Goal: Information Seeking & Learning: Check status

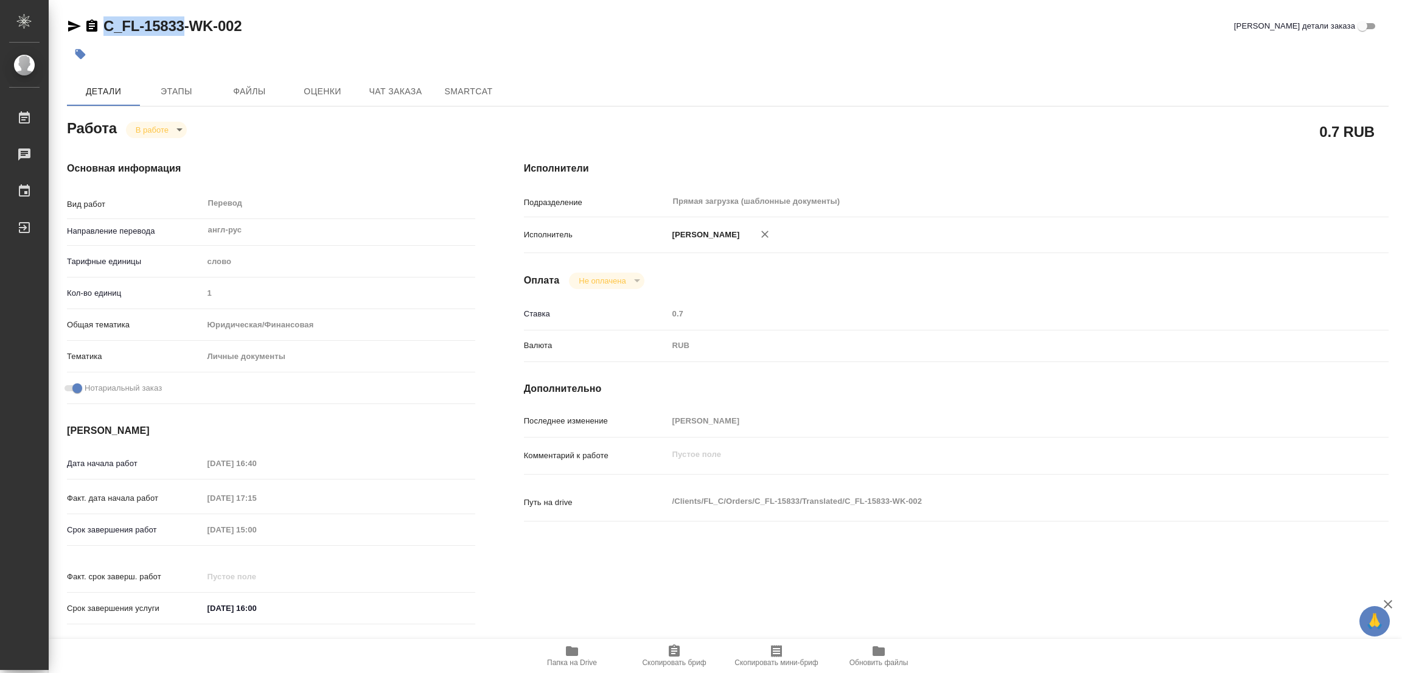
drag, startPoint x: 96, startPoint y: 9, endPoint x: 173, endPoint y: 31, distance: 80.9
click at [181, 33] on div "C_FL-15833-WK-002 Кратко детали заказа Детали Этапы Файлы Оценки Чат заказа Sma…" at bounding box center [727, 510] width 1335 height 1021
copy link "C_FL-15833"
click at [655, 661] on span "Скопировать бриф" at bounding box center [674, 662] width 64 height 9
copy link "C_FL-15833"
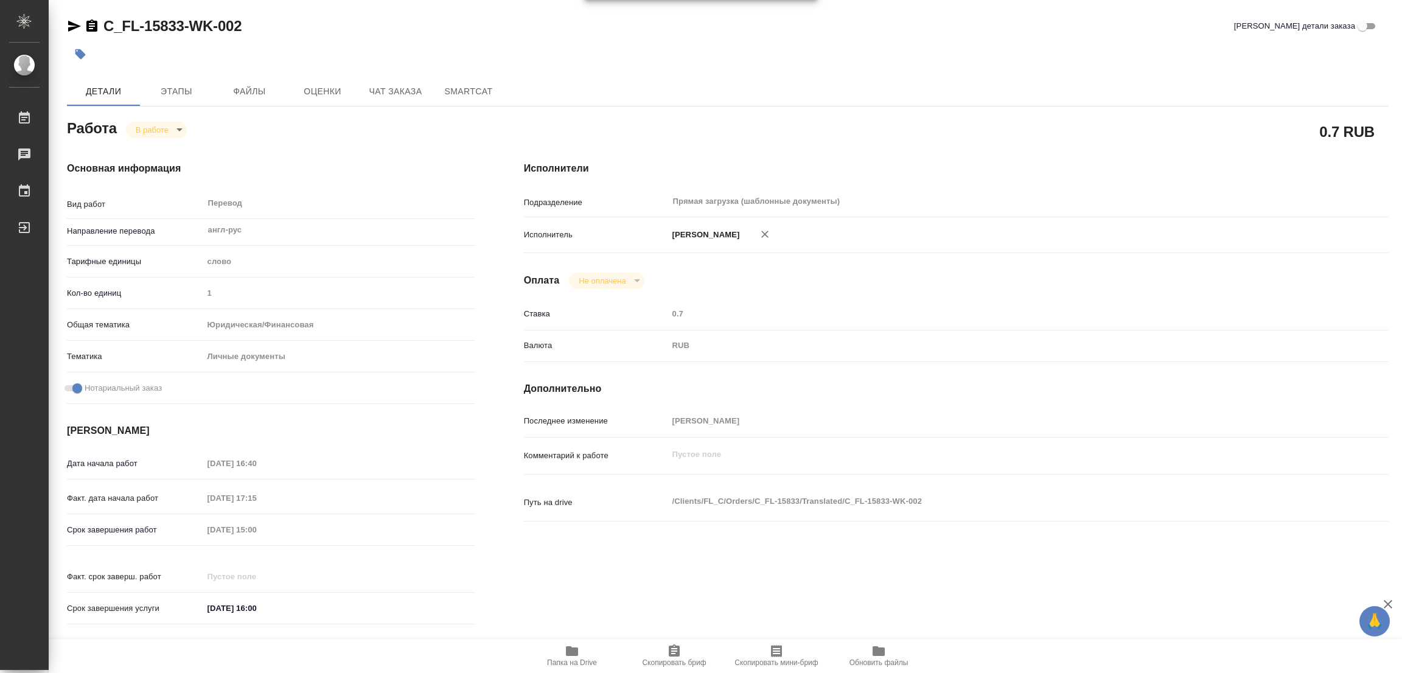
click at [789, 274] on div "Оплата Не оплачена notPayed" at bounding box center [956, 281] width 864 height 16
click at [866, 47] on div at bounding box center [507, 54] width 881 height 27
click at [204, 538] on div "Срок завершения работ 25.08.2025 15:00" at bounding box center [271, 529] width 408 height 21
drag, startPoint x: 419, startPoint y: 33, endPoint x: 425, endPoint y: 30, distance: 6.8
click at [420, 33] on div "C_FL-15833-WK-002 Кратко детали заказа" at bounding box center [727, 25] width 1321 height 19
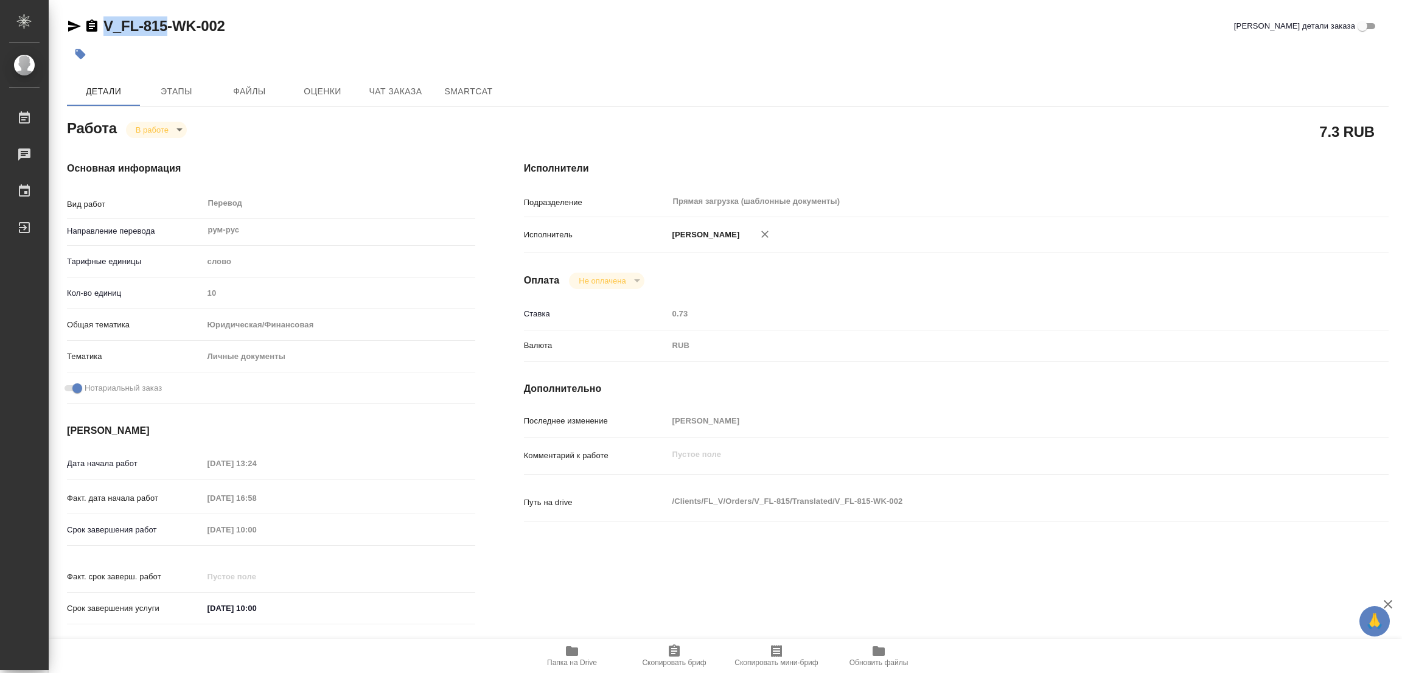
drag, startPoint x: 103, startPoint y: 14, endPoint x: 167, endPoint y: 29, distance: 66.3
click at [167, 29] on div "V_FL-815-WK-002 Кратко детали заказа Детали Этапы Файлы Оценки Чат заказа Smart…" at bounding box center [727, 510] width 1335 height 1021
copy link "V_FL-815"
click at [670, 657] on icon "button" at bounding box center [674, 651] width 15 height 15
copy link "V_FL-815"
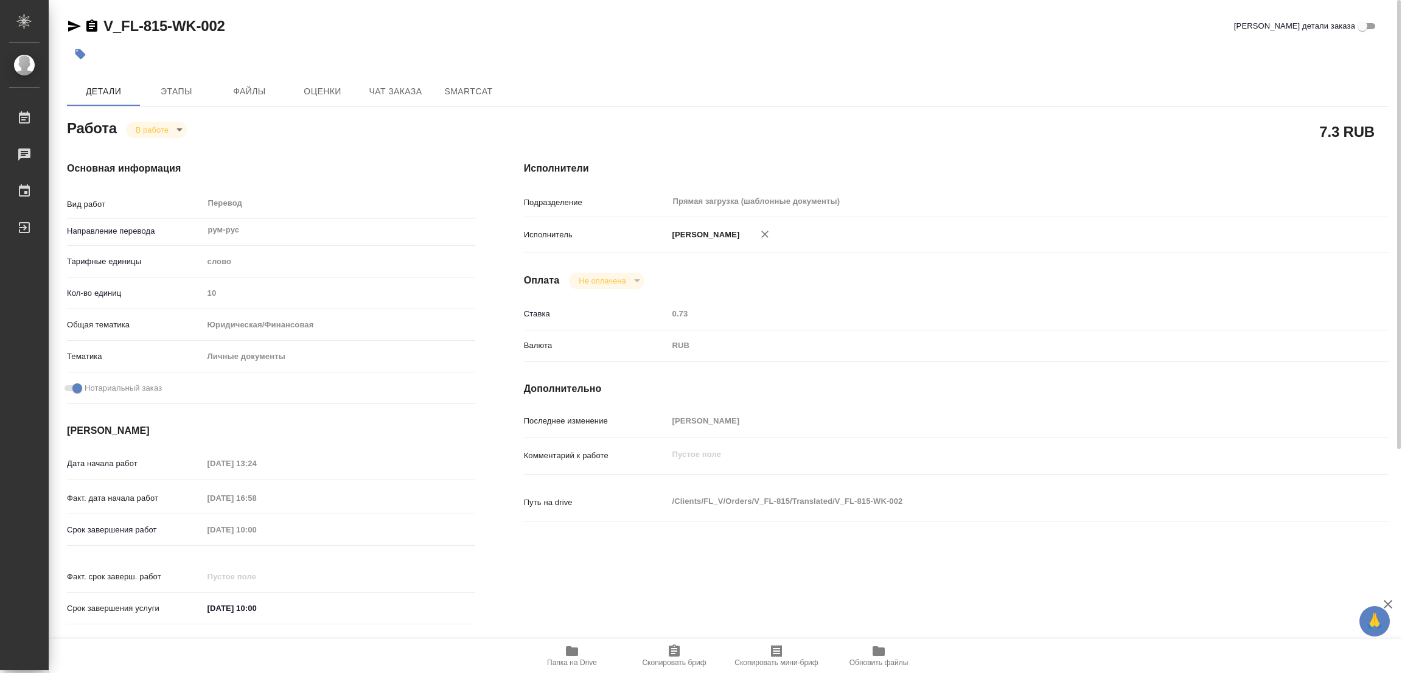
click at [983, 285] on div "Оплата Не оплачена notPayed" at bounding box center [956, 281] width 864 height 16
click at [849, 36] on div "V_FL-815-WK-002 Кратко детали заказа" at bounding box center [727, 28] width 1321 height 24
click at [878, 138] on div "Исполнители Подразделение Прямая загрузка (шаблонные документы) ​ Исполнитель П…" at bounding box center [955, 397] width 913 height 520
click at [805, 45] on div at bounding box center [507, 54] width 881 height 27
click at [1101, 395] on div "Исполнители Подразделение Прямая загрузка (шаблонные документы) ​ Исполнитель П…" at bounding box center [955, 397] width 913 height 520
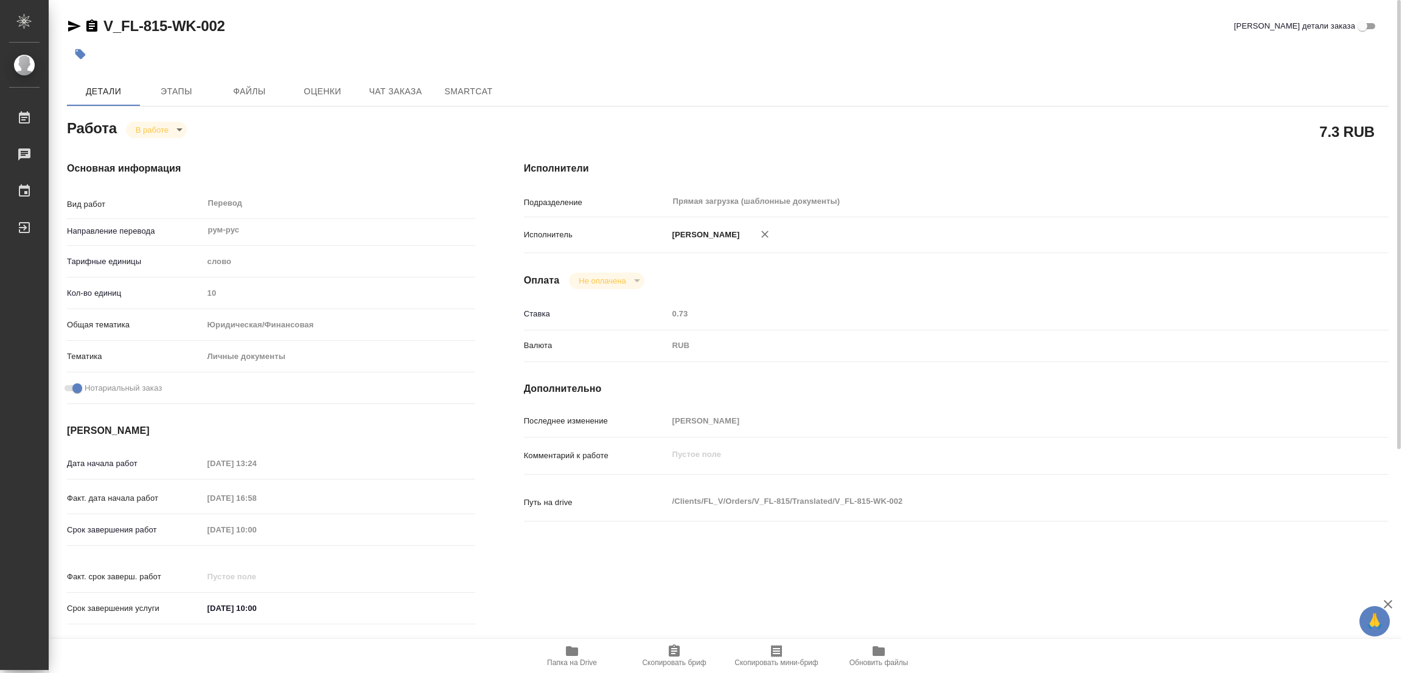
click at [979, 252] on div "Исполнитель Попова Галина" at bounding box center [956, 240] width 864 height 36
click at [976, 143] on div "Исполнители Подразделение Прямая загрузка (шаблонные документы) ​ Исполнитель П…" at bounding box center [955, 397] width 913 height 520
click at [881, 55] on div at bounding box center [507, 54] width 881 height 27
click at [902, 299] on div "Исполнители Подразделение Прямая загрузка (шаблонные документы) ​ Исполнитель П…" at bounding box center [955, 397] width 913 height 520
click at [280, 538] on div "Срок завершения работ 23.08.2025 10:00" at bounding box center [271, 529] width 408 height 21
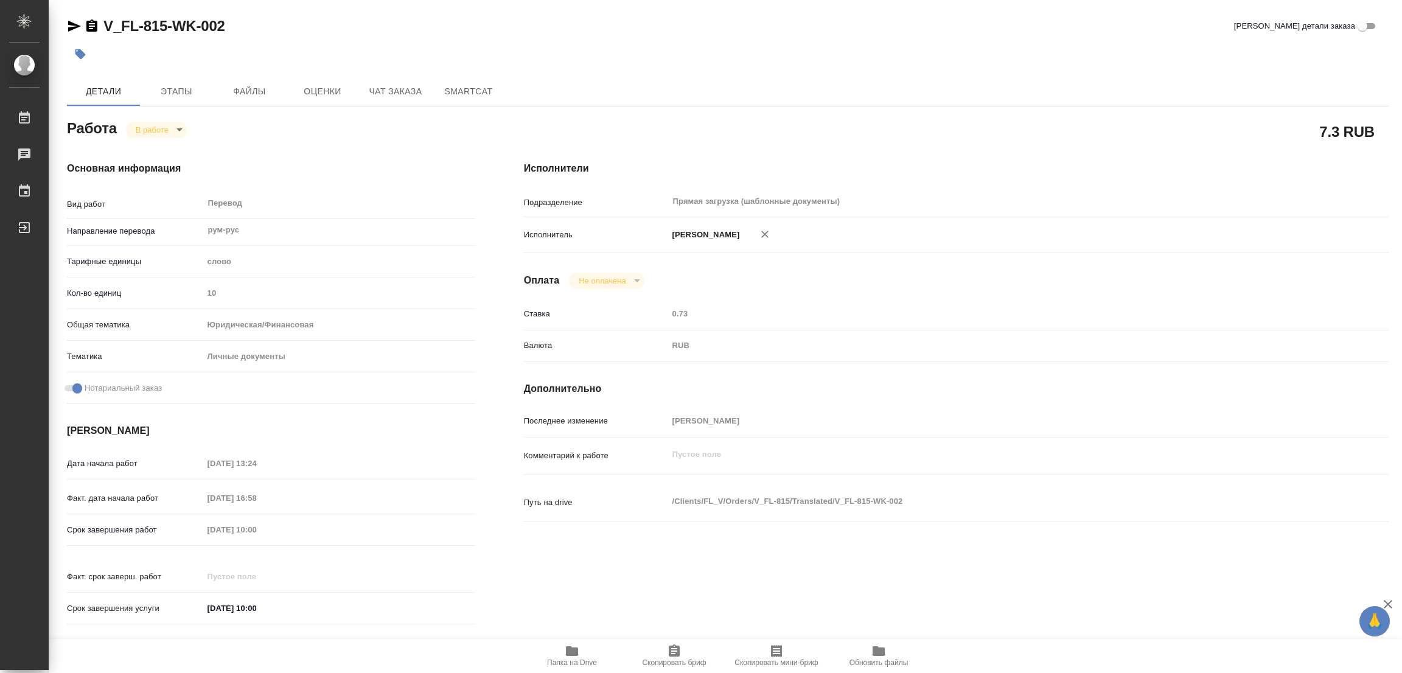
click at [432, 22] on div "V_FL-815-WK-002 Кратко детали заказа" at bounding box center [727, 25] width 1321 height 19
type textarea "x"
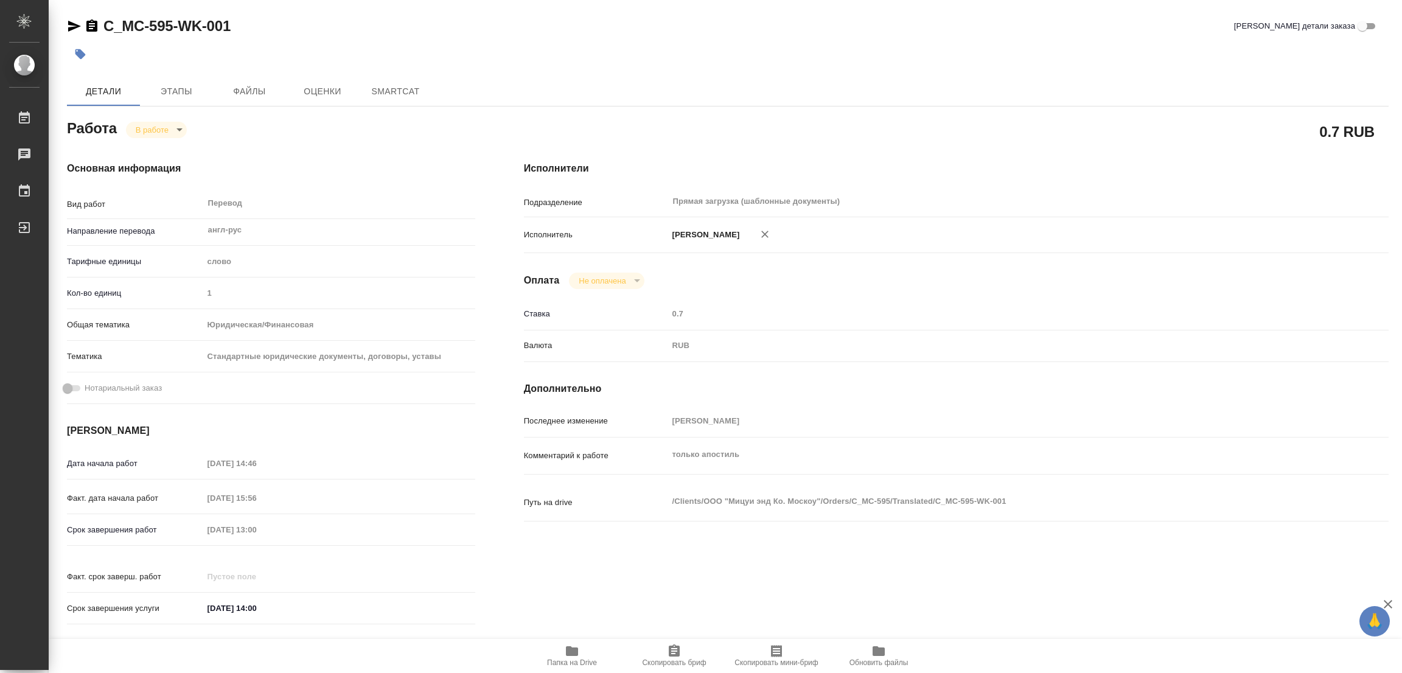
type textarea "x"
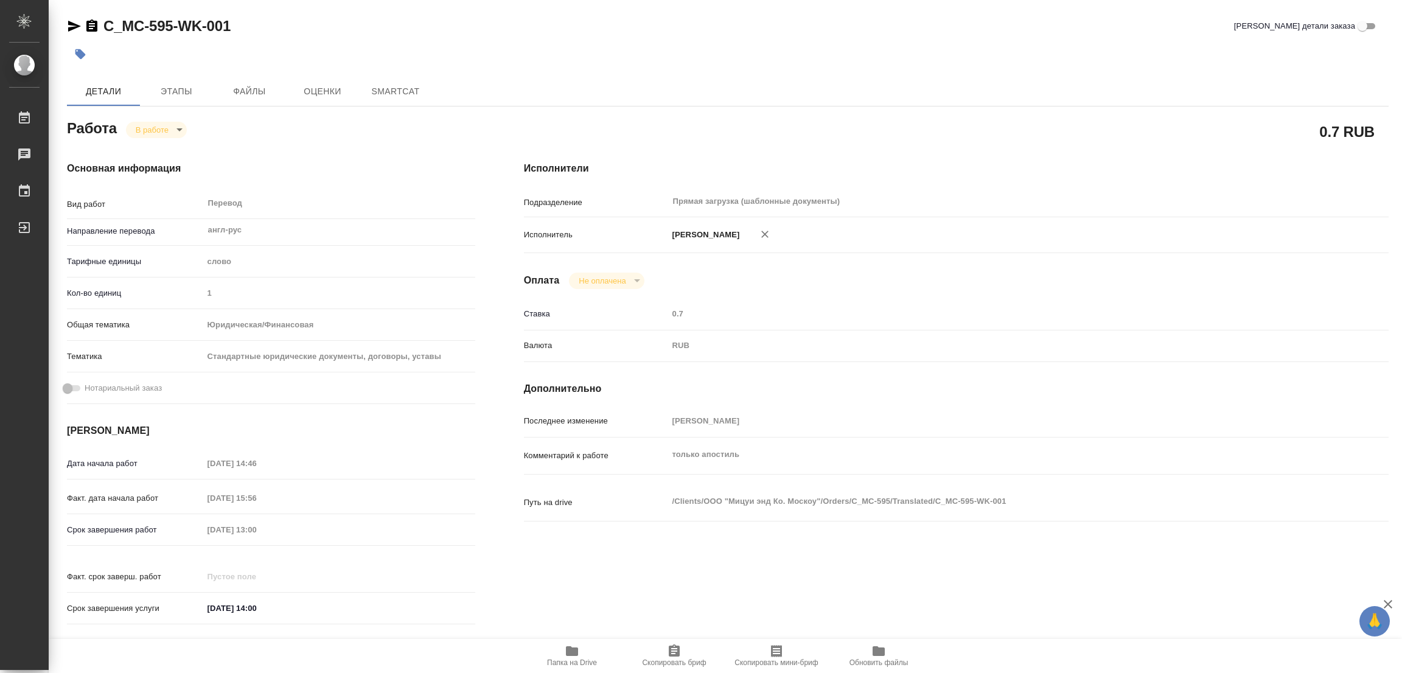
type textarea "x"
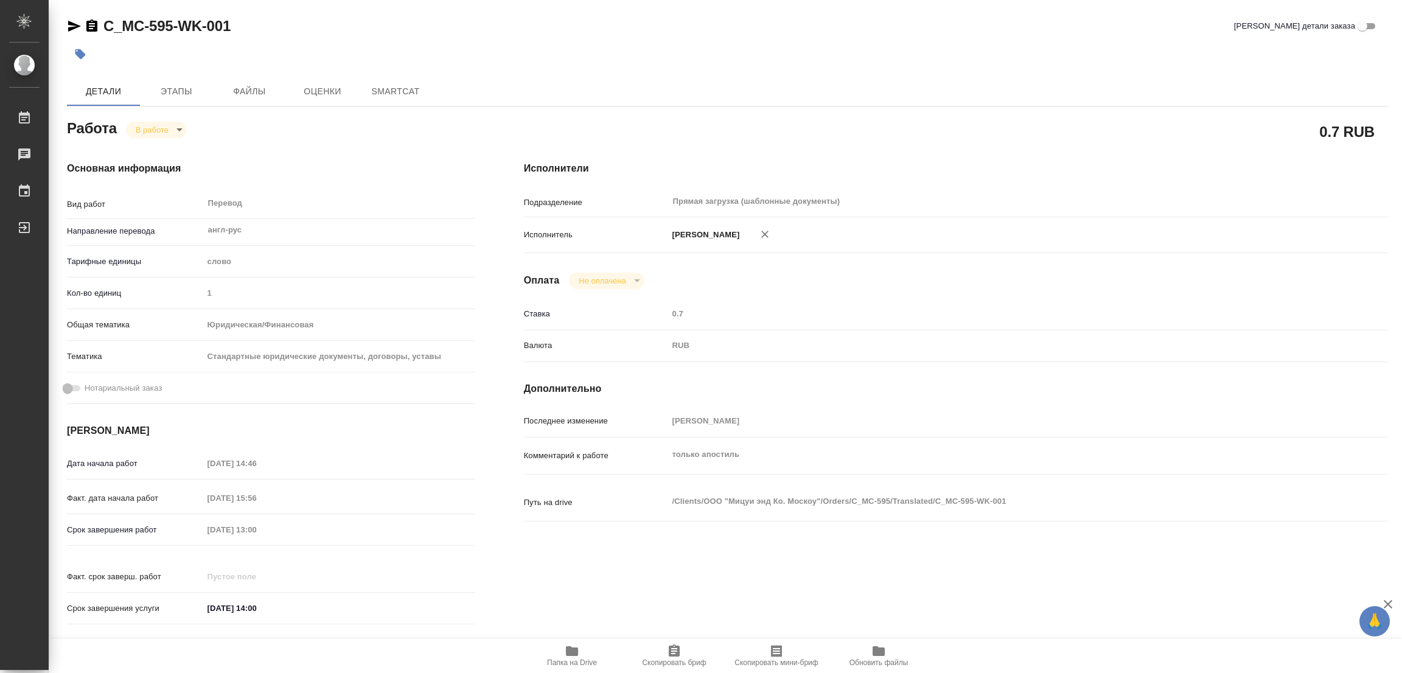
type textarea "x"
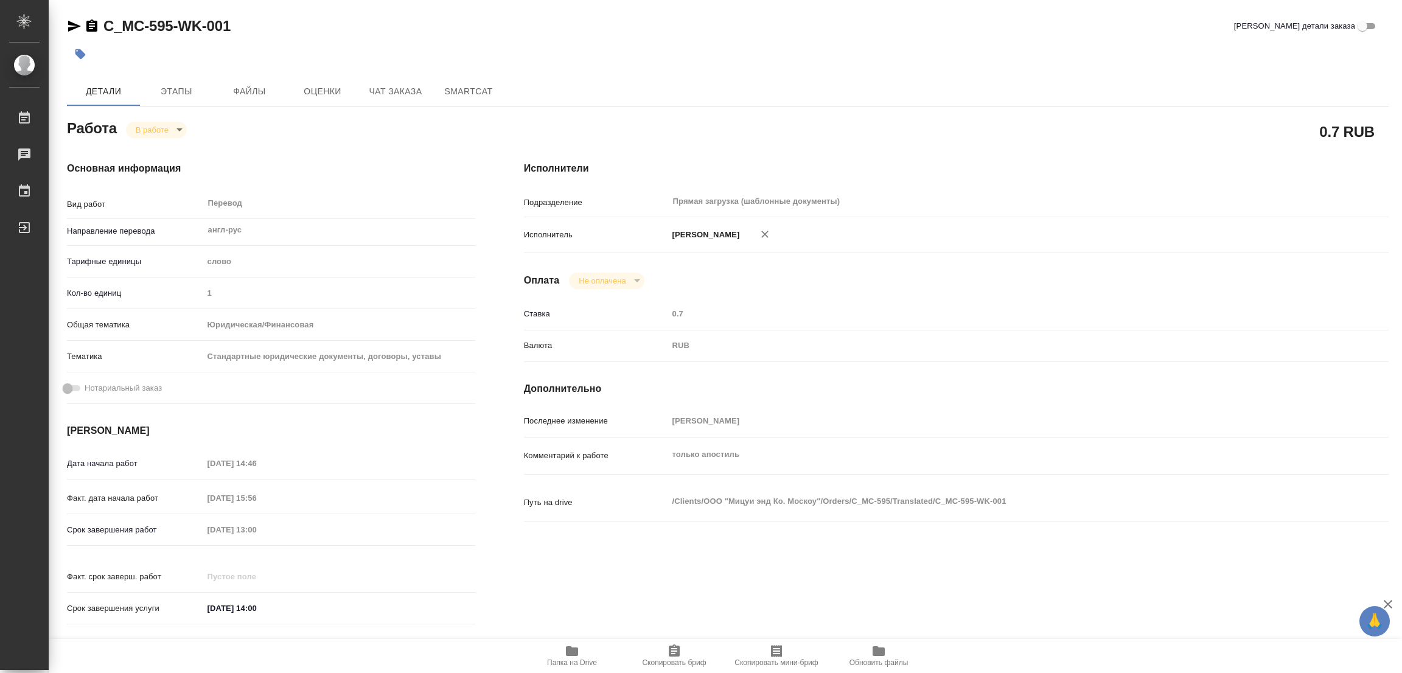
type textarea "x"
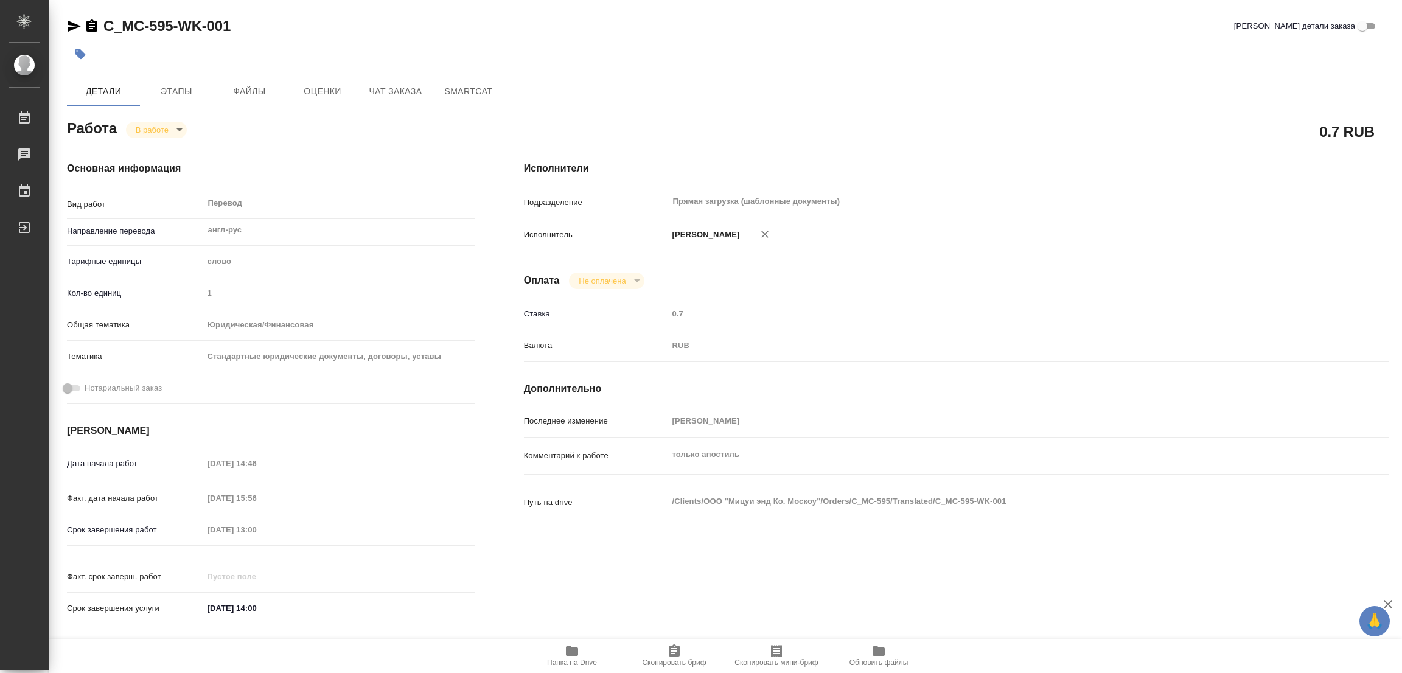
type textarea "x"
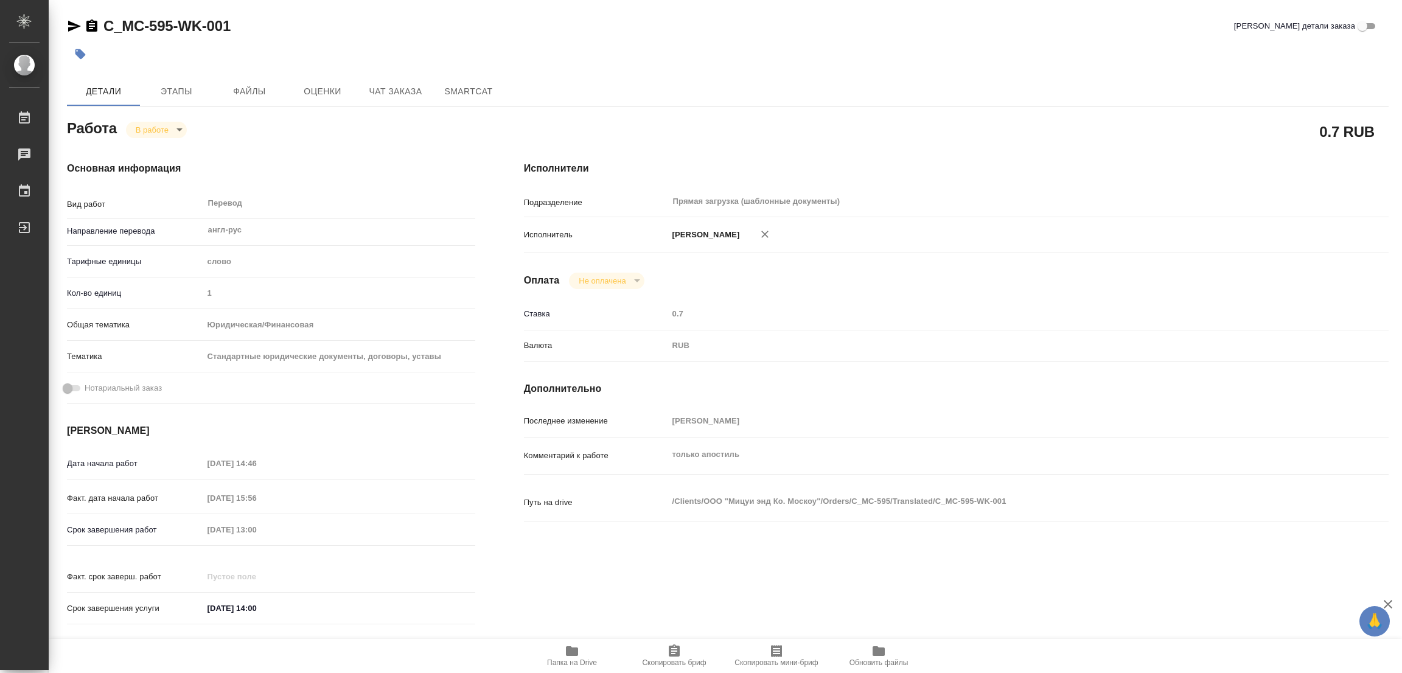
type textarea "x"
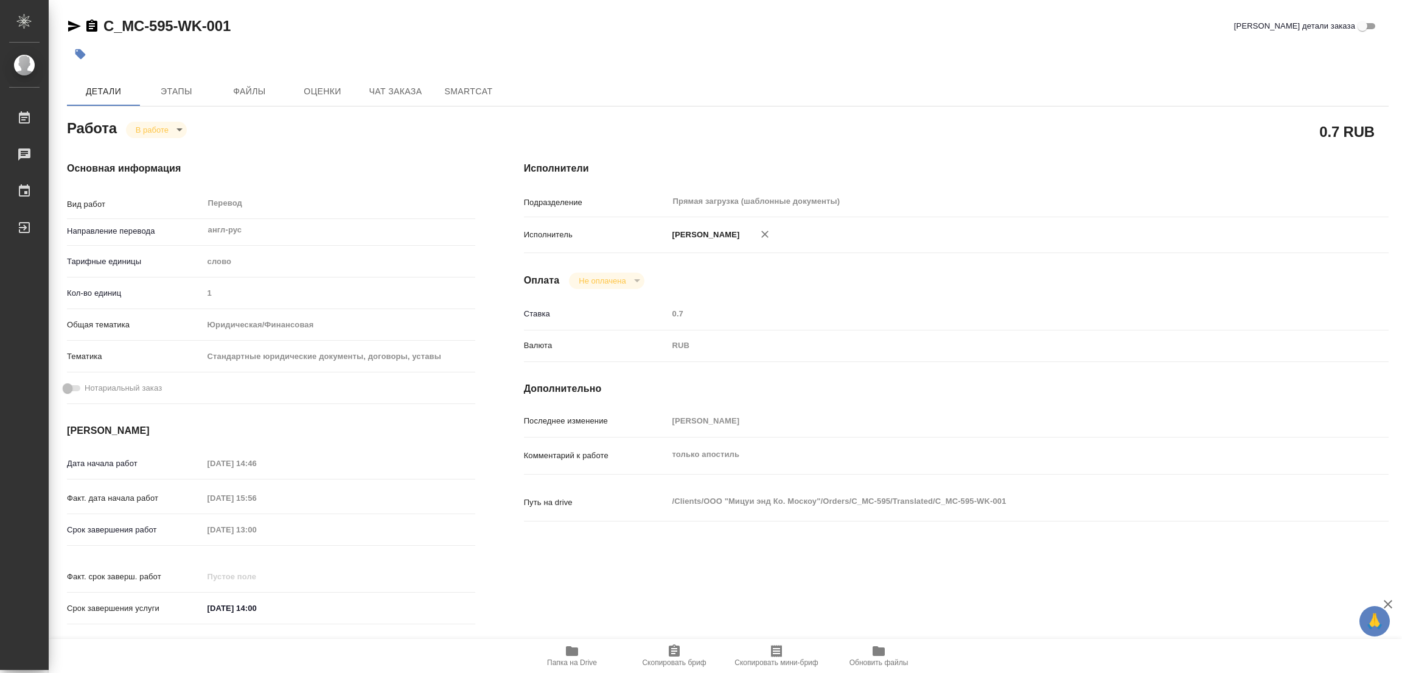
type textarea "x"
click at [574, 651] on icon "button" at bounding box center [572, 651] width 12 height 10
drag, startPoint x: 105, startPoint y: 14, endPoint x: 172, endPoint y: 25, distance: 67.8
click at [172, 25] on div "C_MC-595-WK-001 Кратко детали заказа Детали Этапы Файлы Оценки Чат заказа Smart…" at bounding box center [727, 510] width 1335 height 1021
copy link "C_MC-595"
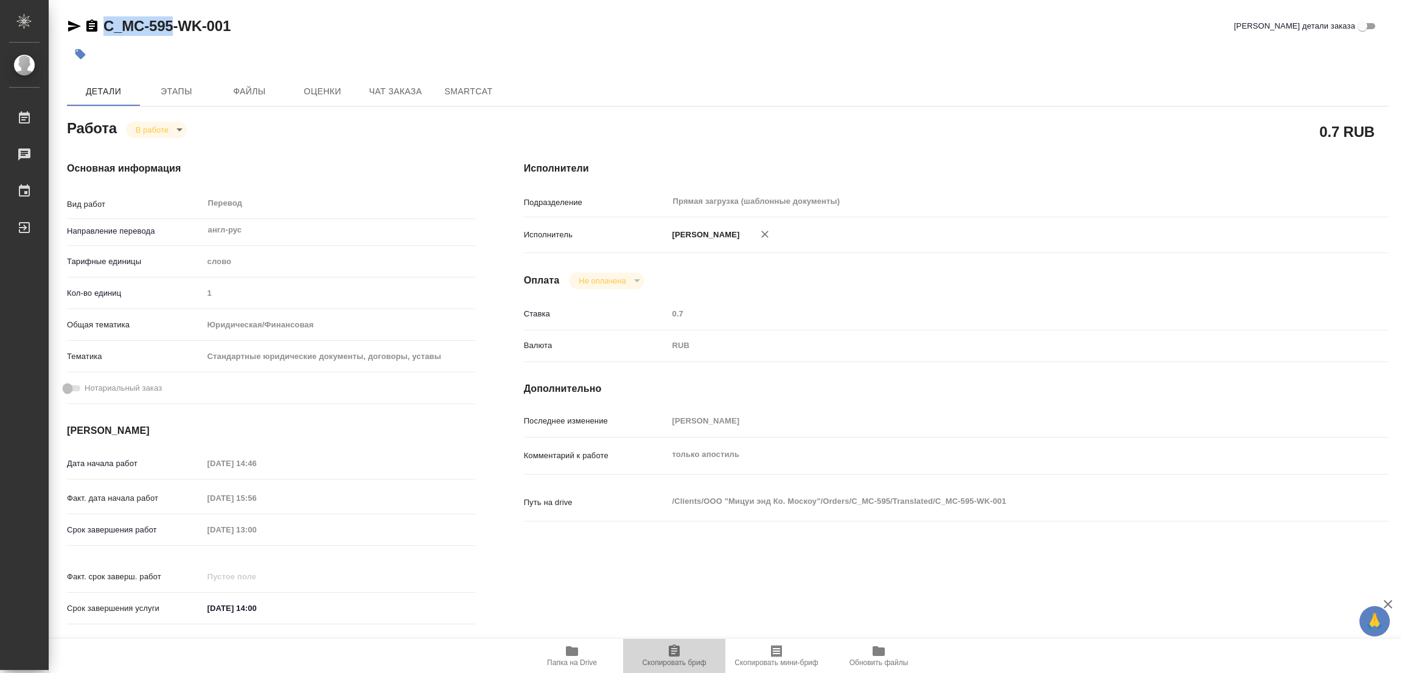
click at [677, 662] on span "Скопировать бриф" at bounding box center [674, 662] width 64 height 9
copy link "C_MC-595"
click at [897, 302] on div "Исполнители Подразделение Прямая загрузка (шаблонные документы) ​ Исполнитель П…" at bounding box center [955, 397] width 913 height 520
click at [156, 534] on div "Срок завершения работ 25.08.2025 13:00" at bounding box center [271, 529] width 408 height 21
type textarea "x"
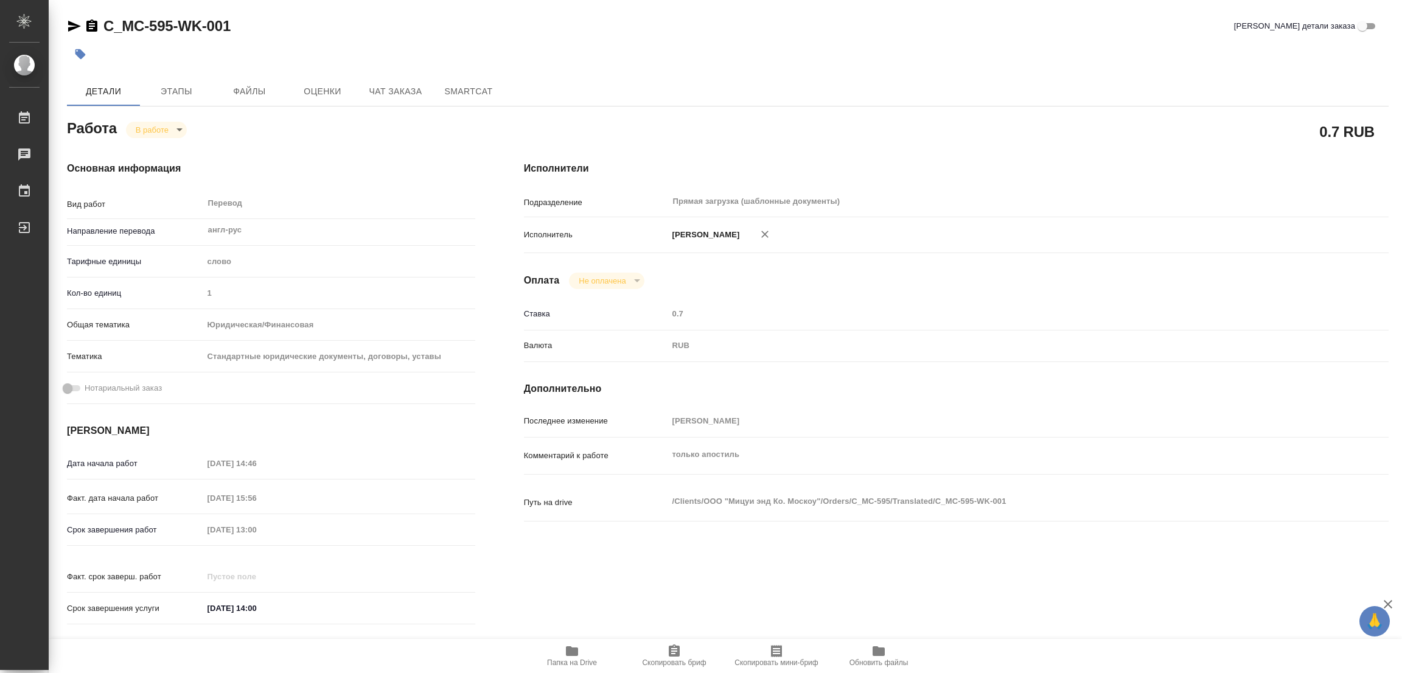
type textarea "x"
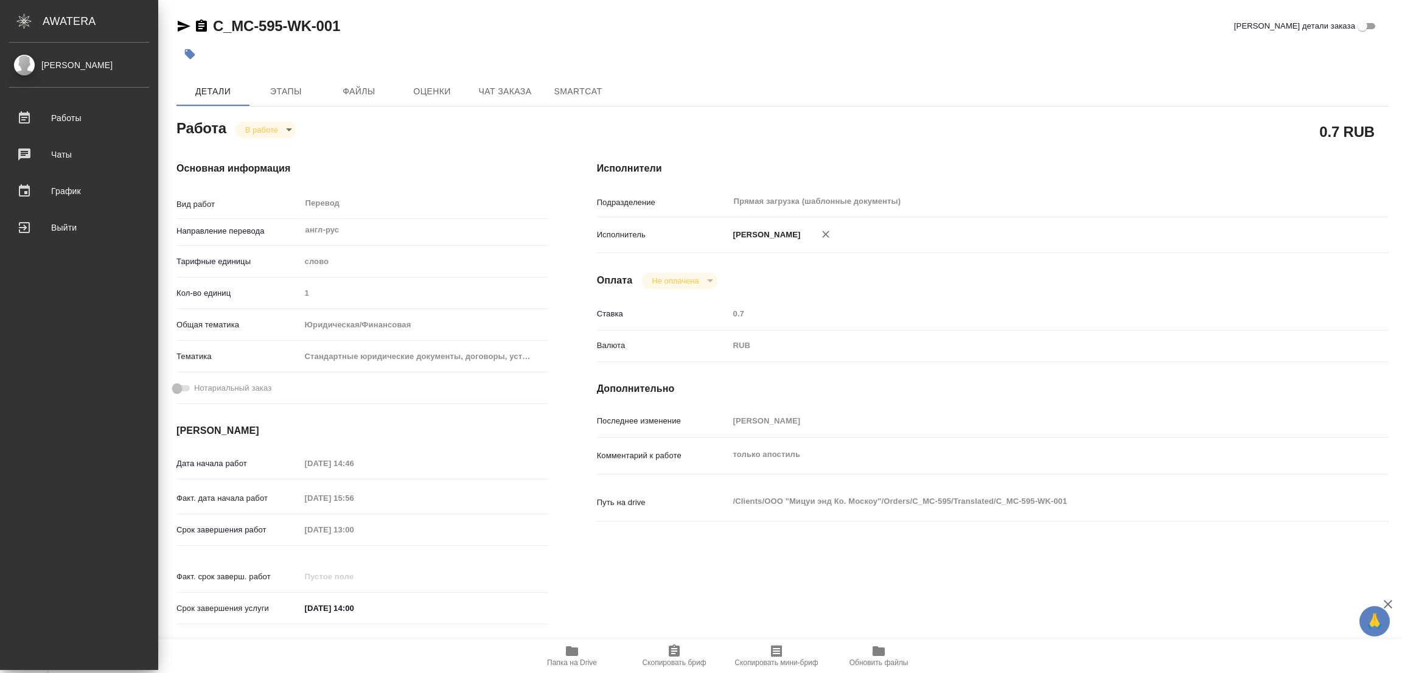
type textarea "x"
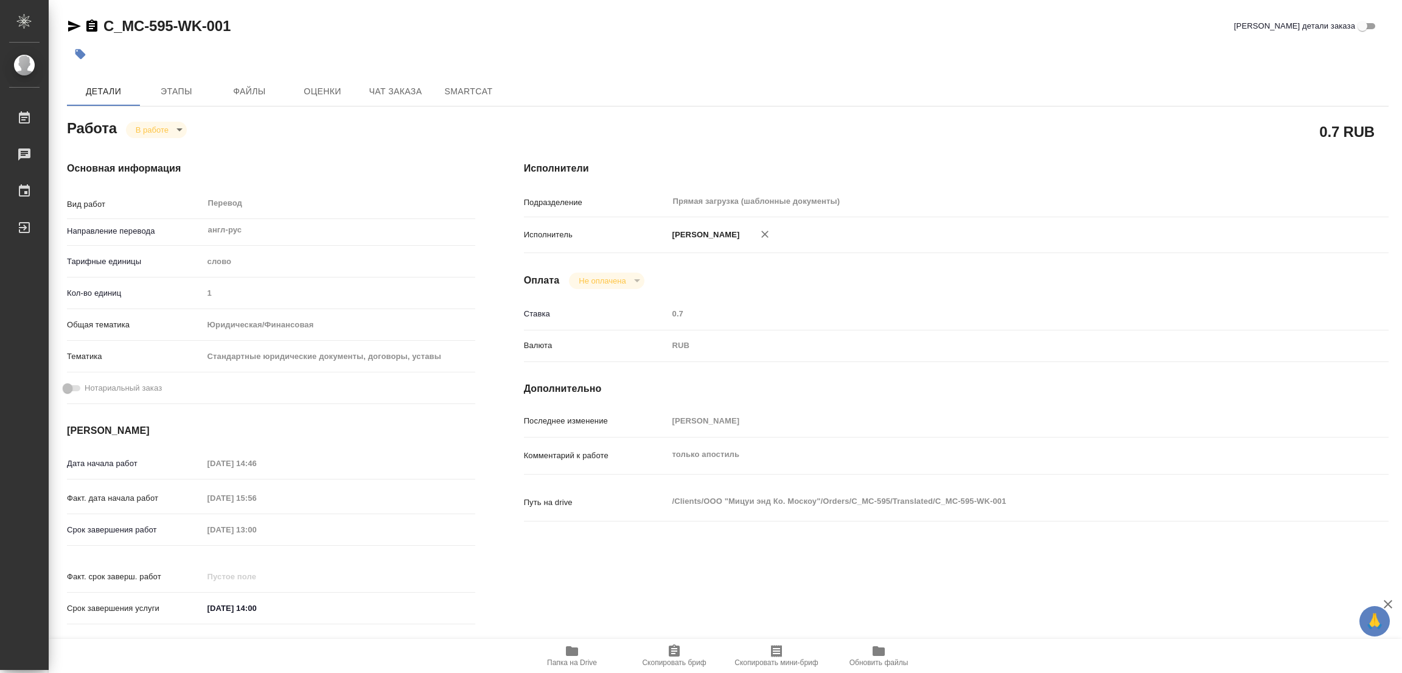
click at [1015, 578] on div "Исполнители Подразделение Прямая загрузка (шаблонные документы) ​ Исполнитель П…" at bounding box center [955, 397] width 913 height 520
click at [878, 37] on div "C_MC-595-WK-001 Кратко детали заказа" at bounding box center [727, 28] width 1321 height 24
